Goal: Task Accomplishment & Management: Use online tool/utility

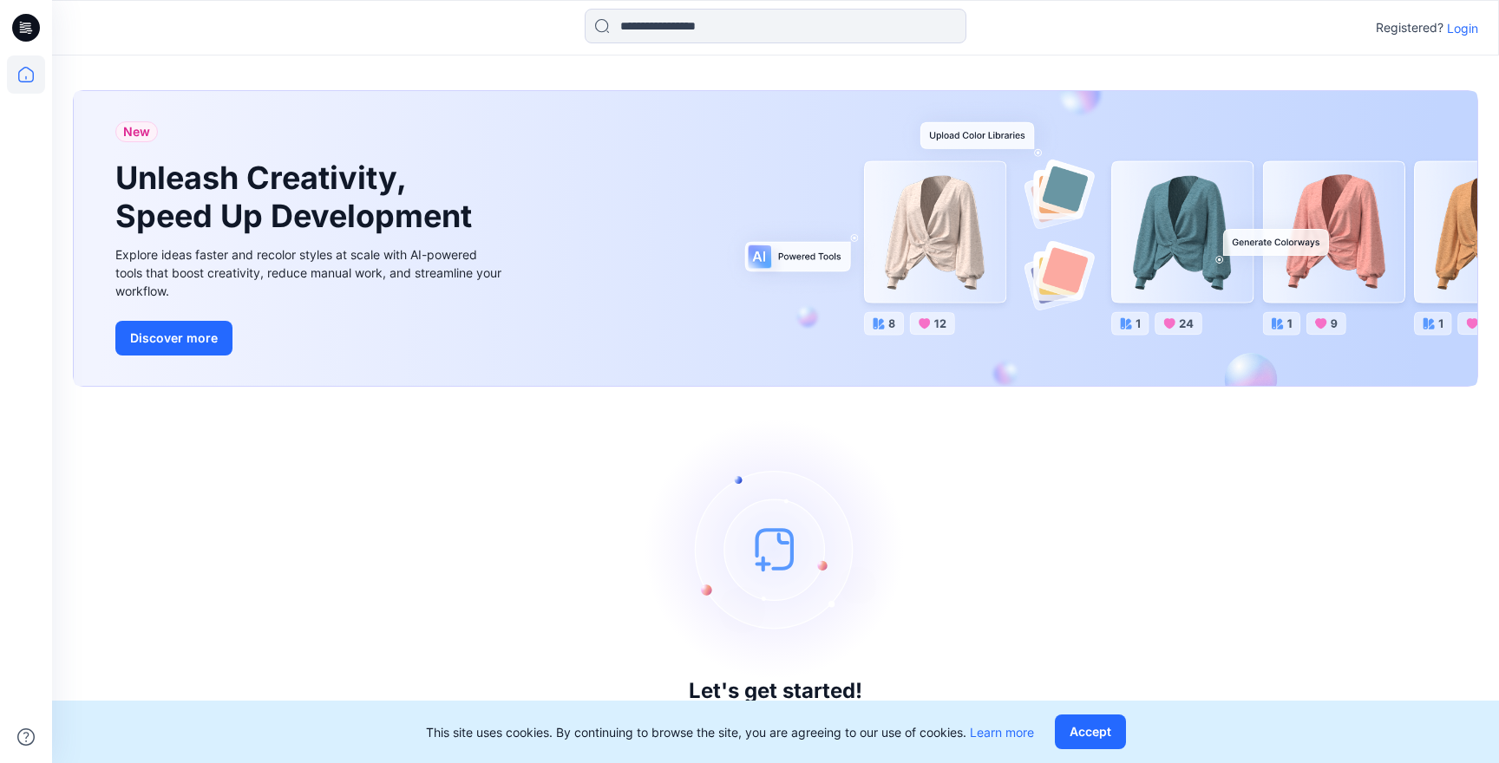
click at [32, 25] on icon at bounding box center [26, 28] width 28 height 28
click at [1448, 24] on p "Login" at bounding box center [1462, 28] width 31 height 18
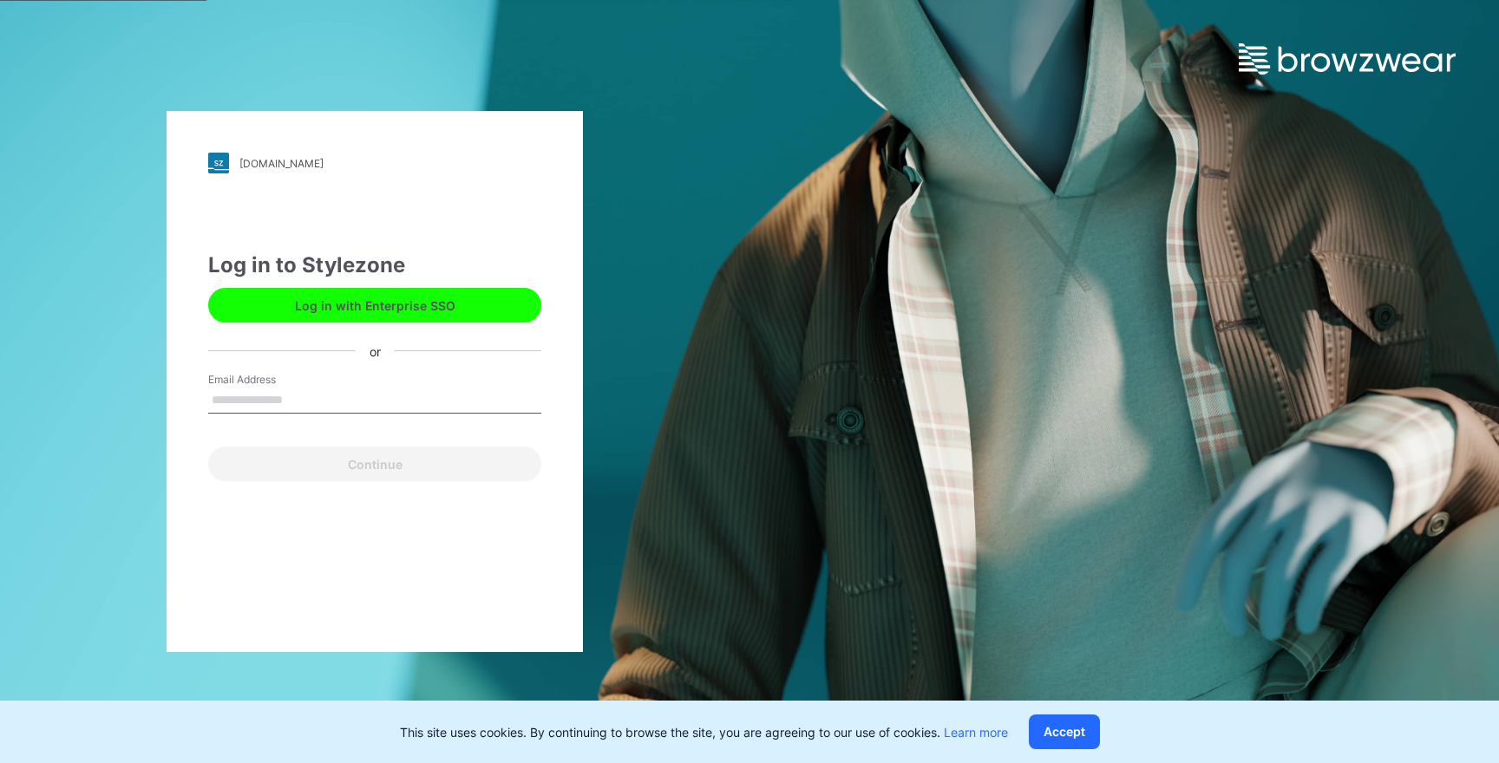
click at [317, 398] on input "Email Address" at bounding box center [374, 401] width 333 height 26
type input "**********"
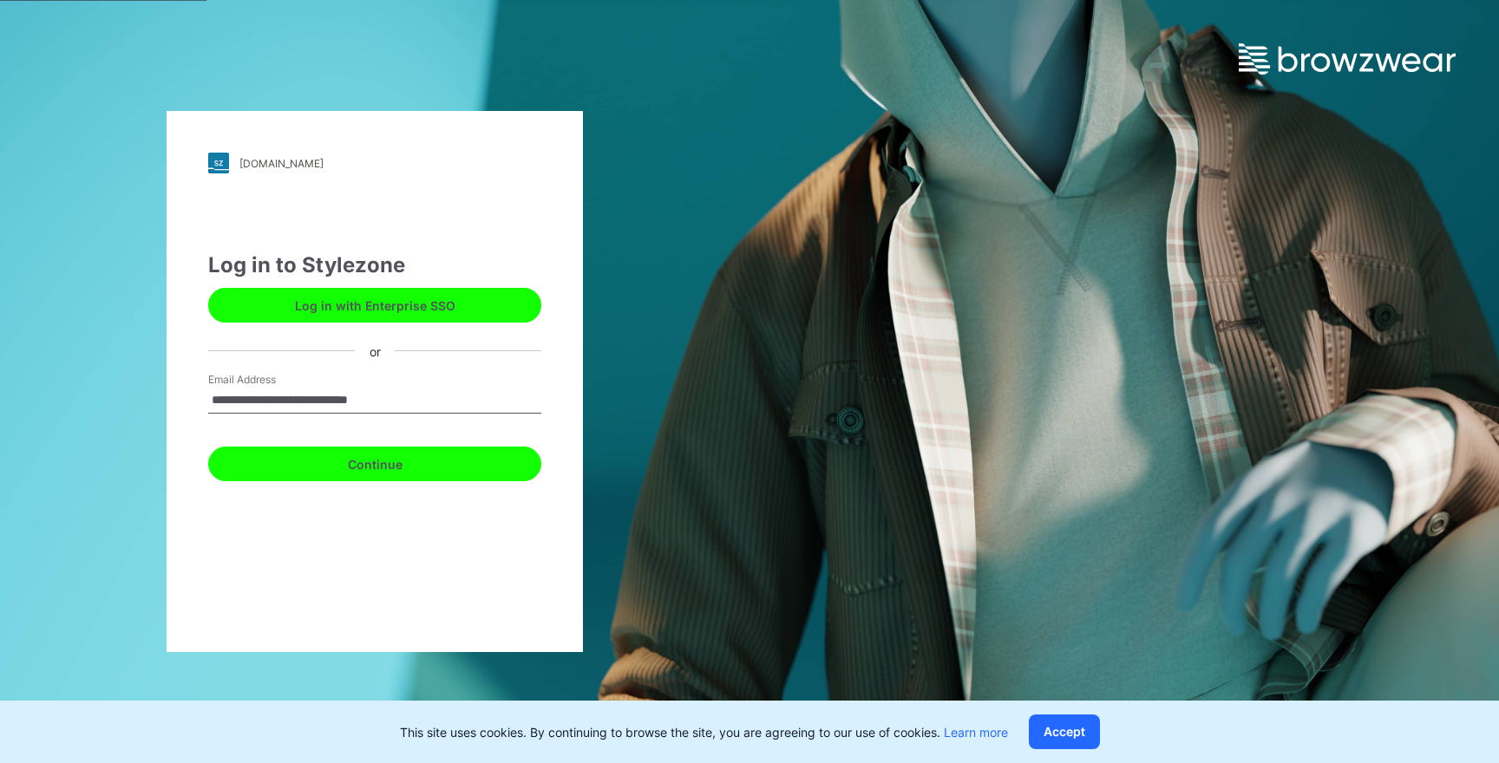
click at [423, 452] on button "Continue" at bounding box center [374, 464] width 333 height 35
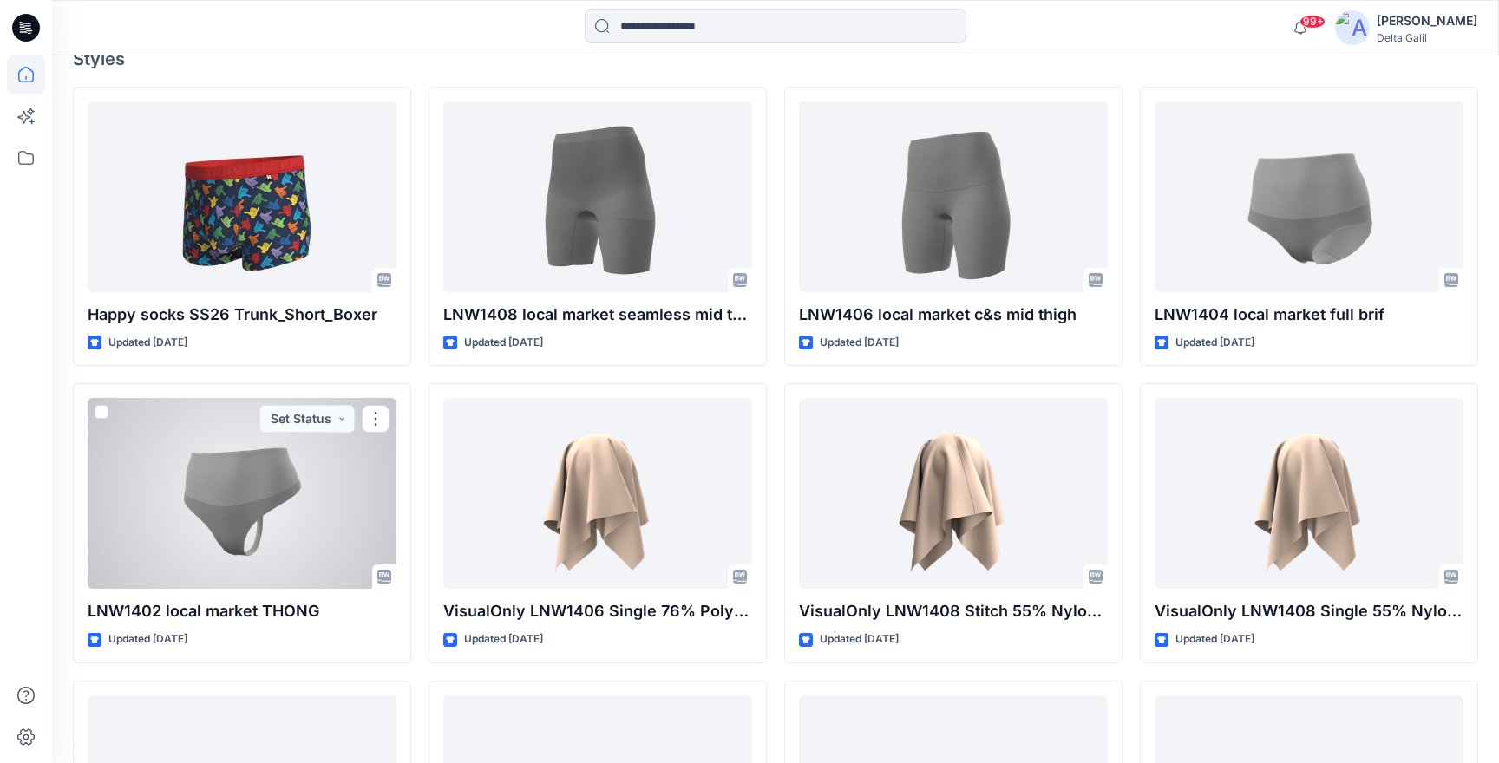
scroll to position [492, 0]
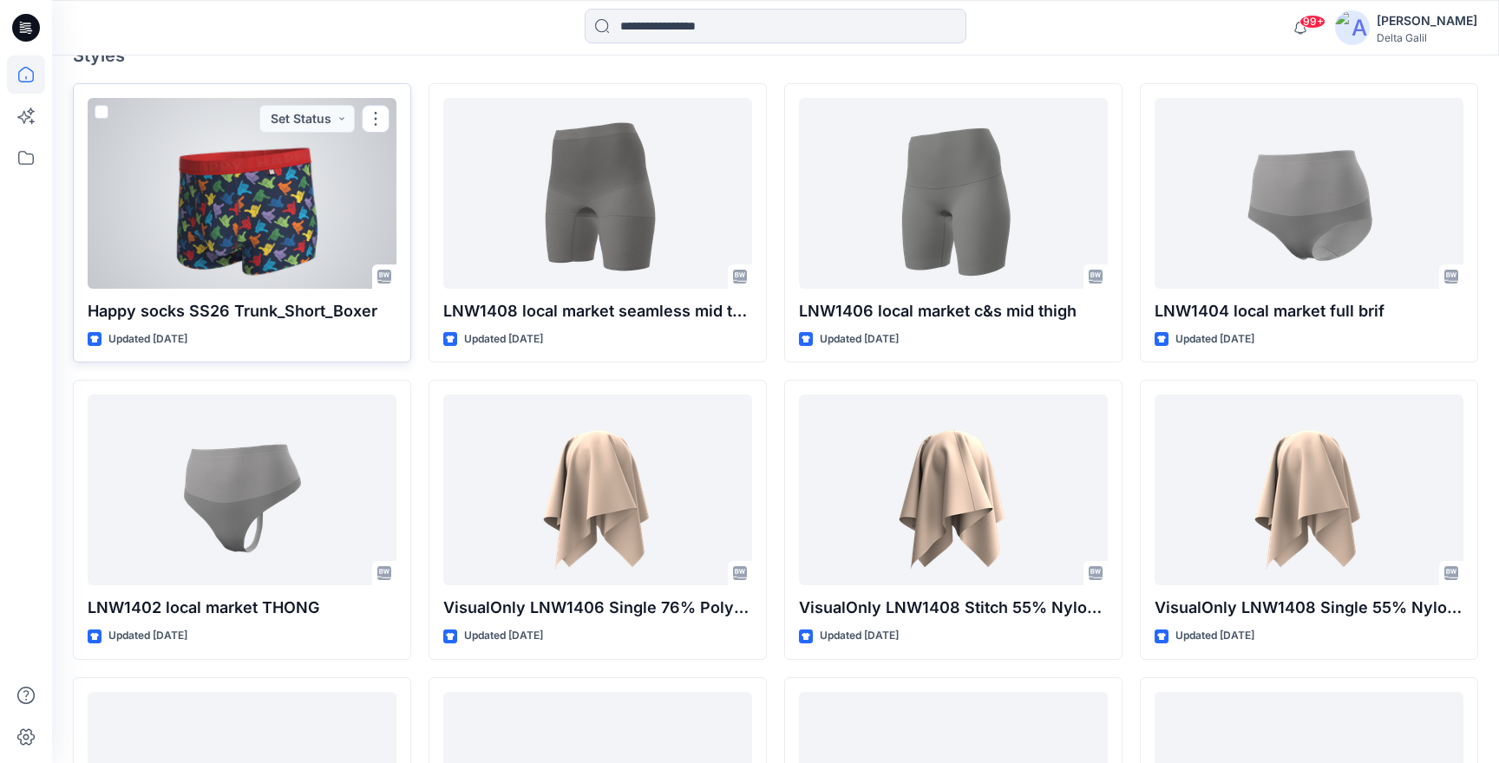
click at [281, 269] on div at bounding box center [242, 193] width 309 height 191
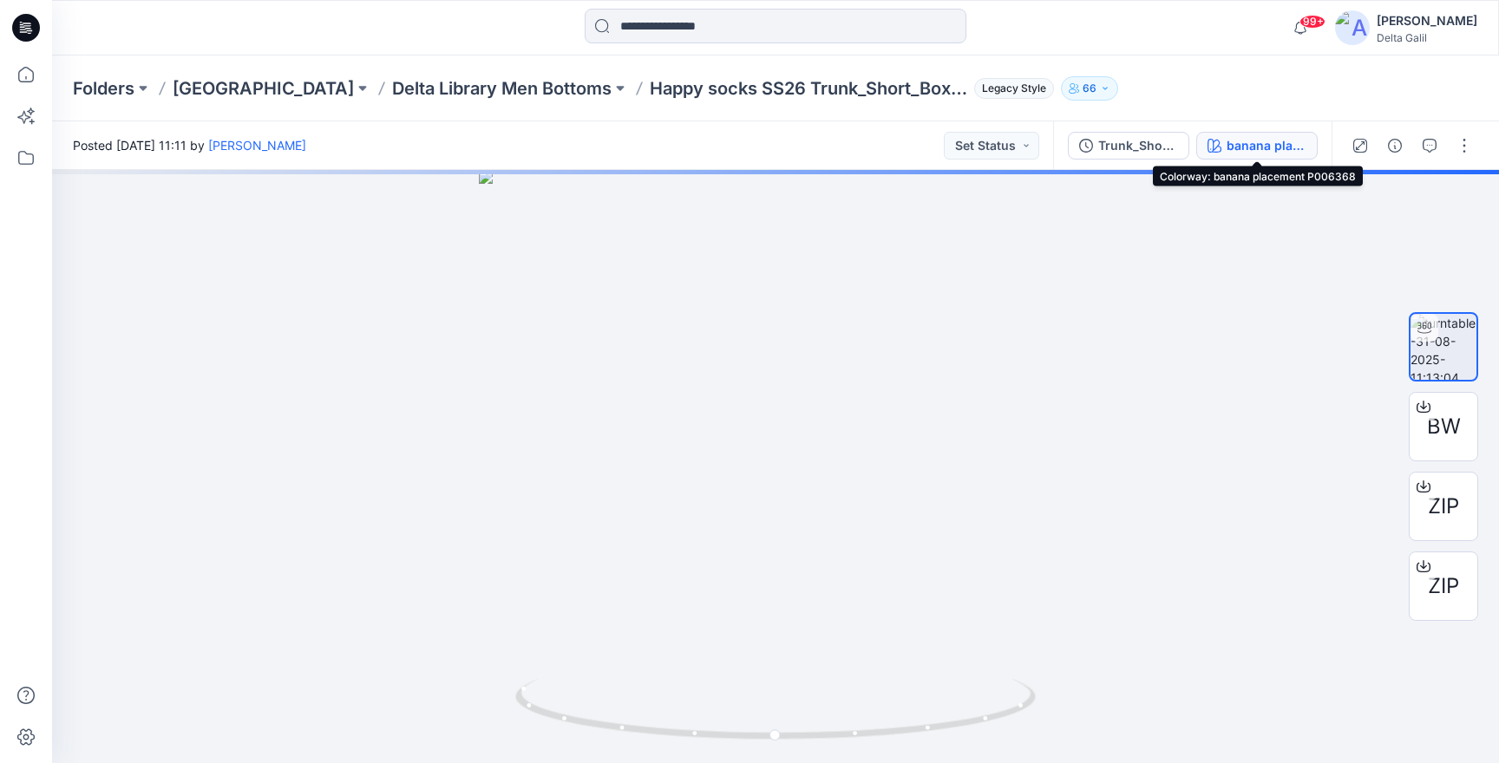
click at [1260, 144] on div "banana placement P006368" at bounding box center [1267, 145] width 80 height 19
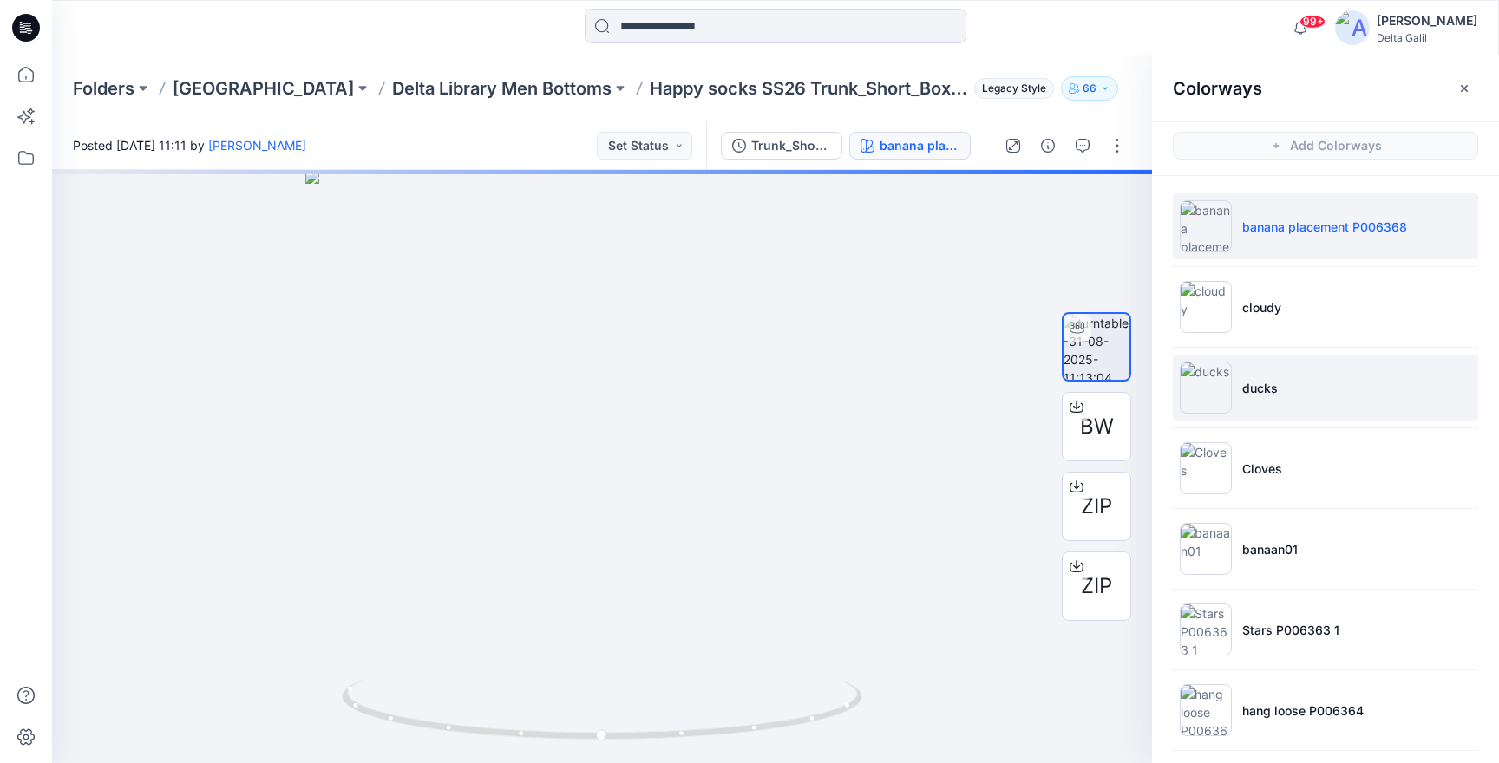
click at [1275, 396] on li "ducks" at bounding box center [1325, 388] width 305 height 66
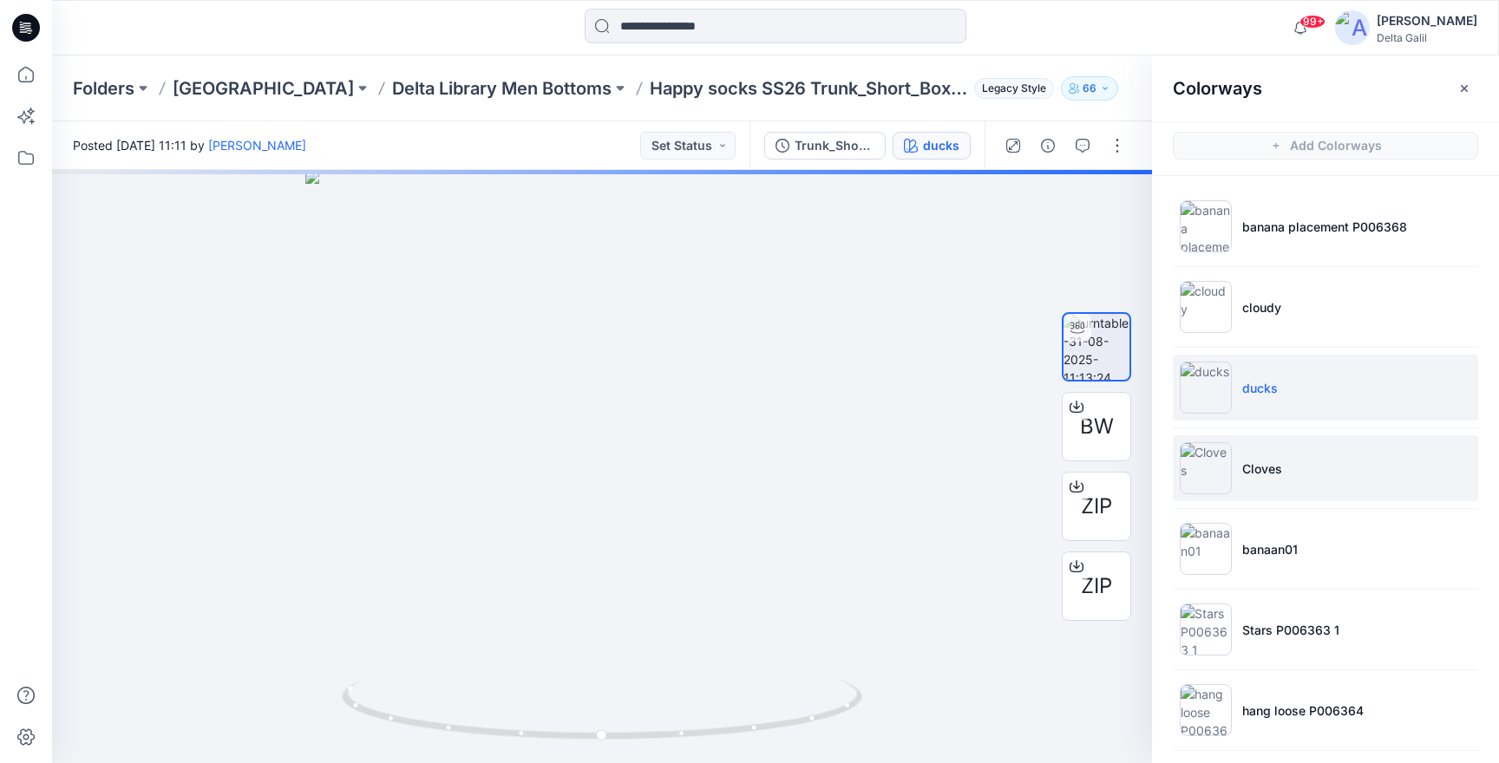
click at [1289, 471] on li "Cloves" at bounding box center [1325, 468] width 305 height 66
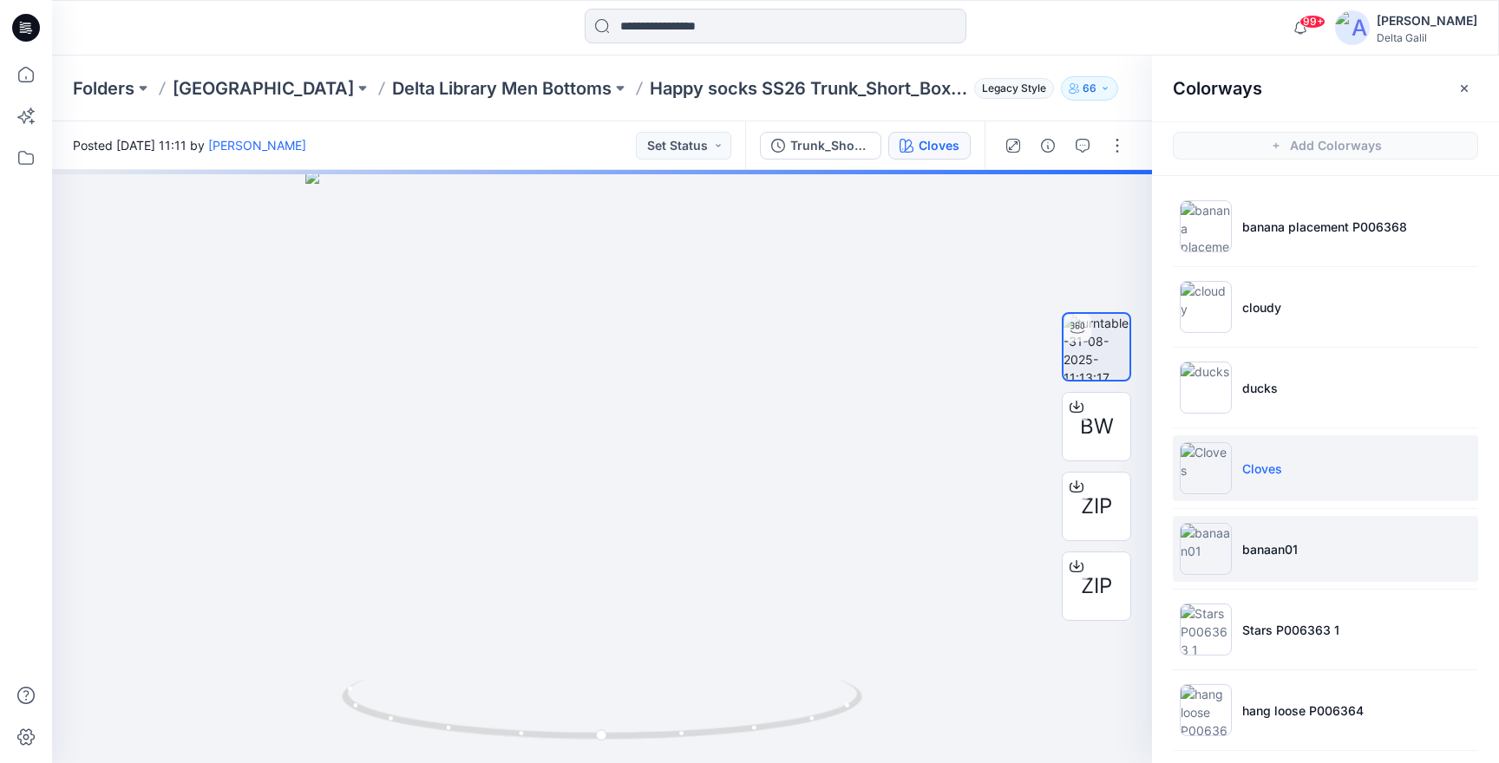
click at [1306, 556] on li "banaan01" at bounding box center [1325, 549] width 305 height 66
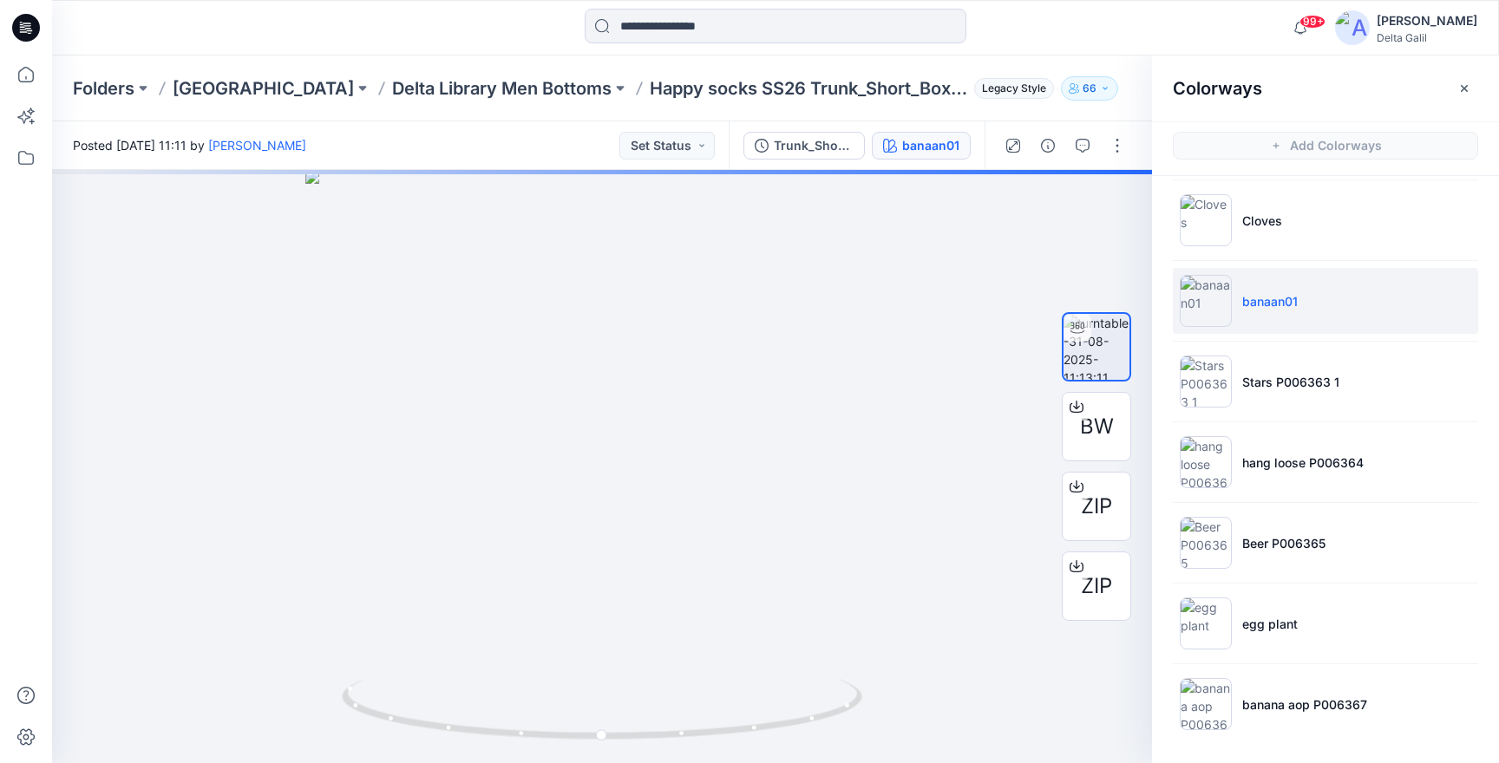
scroll to position [5, 0]
